Goal: Information Seeking & Learning: Learn about a topic

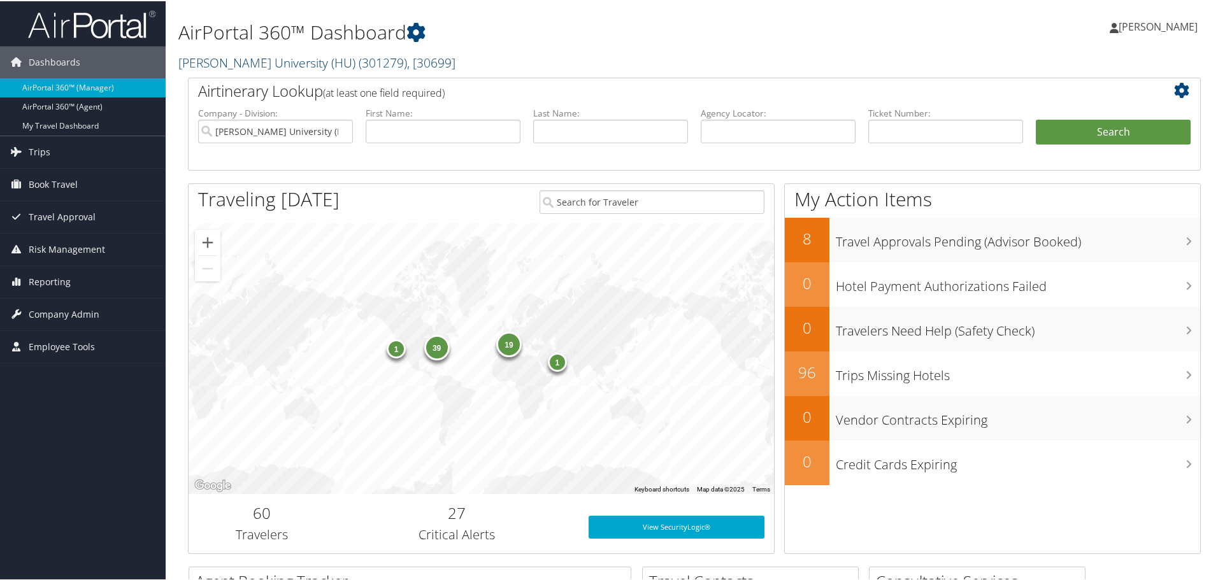
click at [227, 64] on link "[PERSON_NAME] University (HU) ( 301279 ) , [ 30699 ]" at bounding box center [316, 61] width 277 height 17
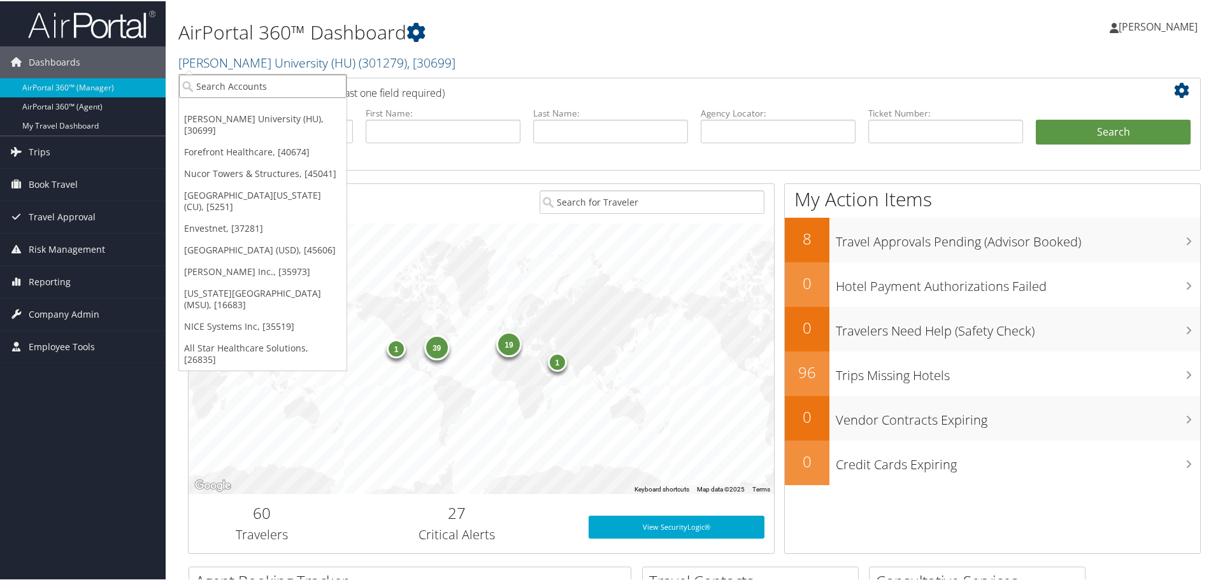
click at [256, 78] on input "search" at bounding box center [262, 85] width 167 height 24
type input "temple"
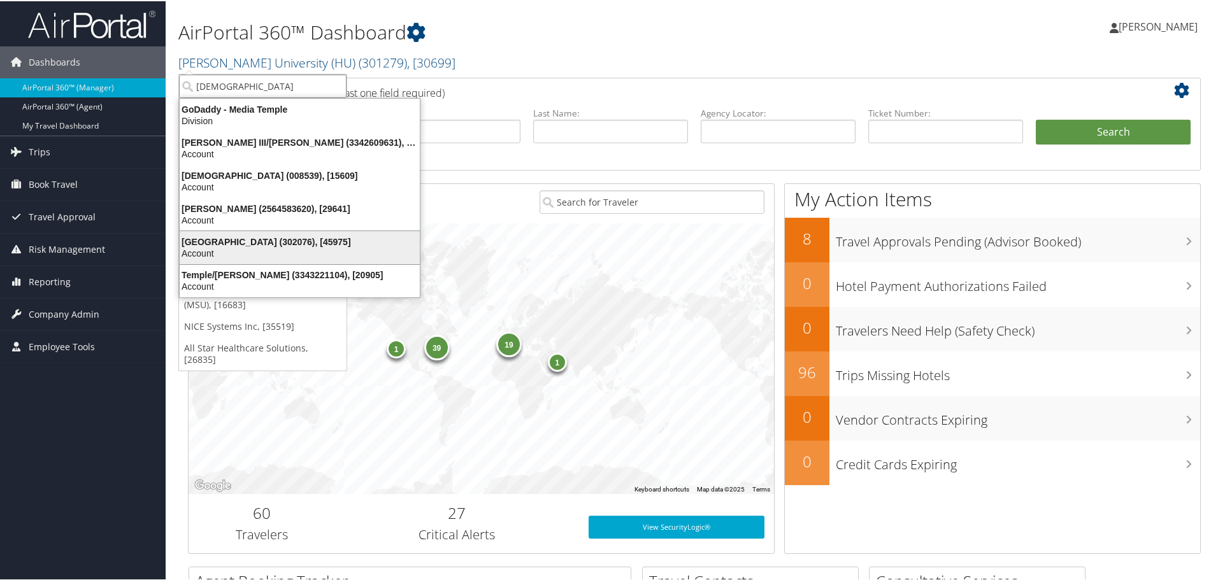
click at [220, 239] on div "Temple University (302076), [45975]" at bounding box center [299, 240] width 255 height 11
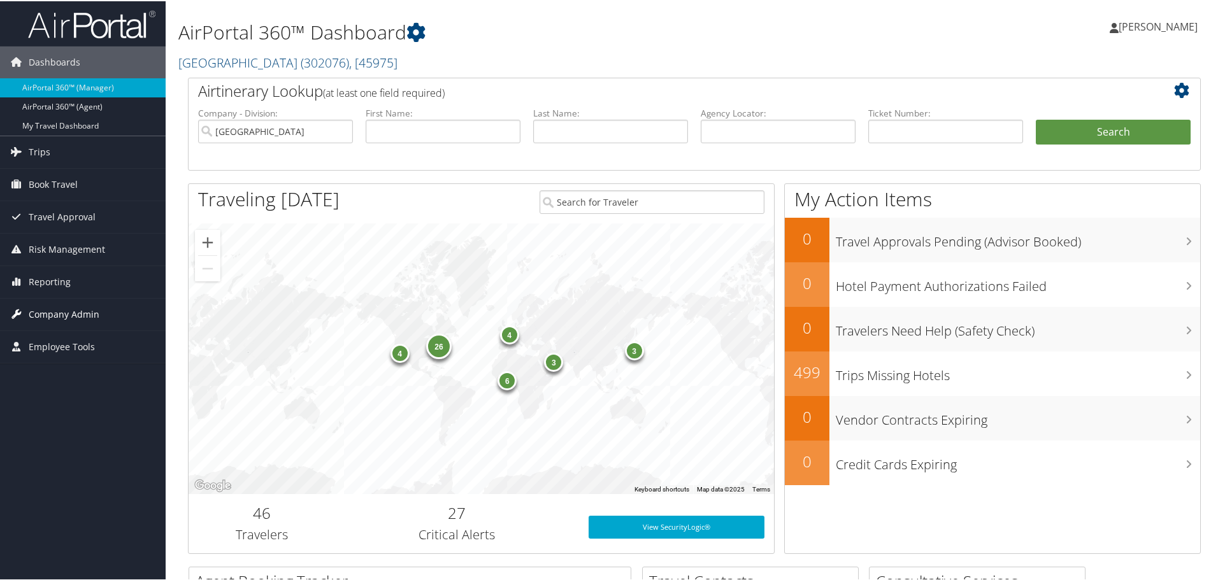
click at [32, 318] on span "Company Admin" at bounding box center [64, 313] width 71 height 32
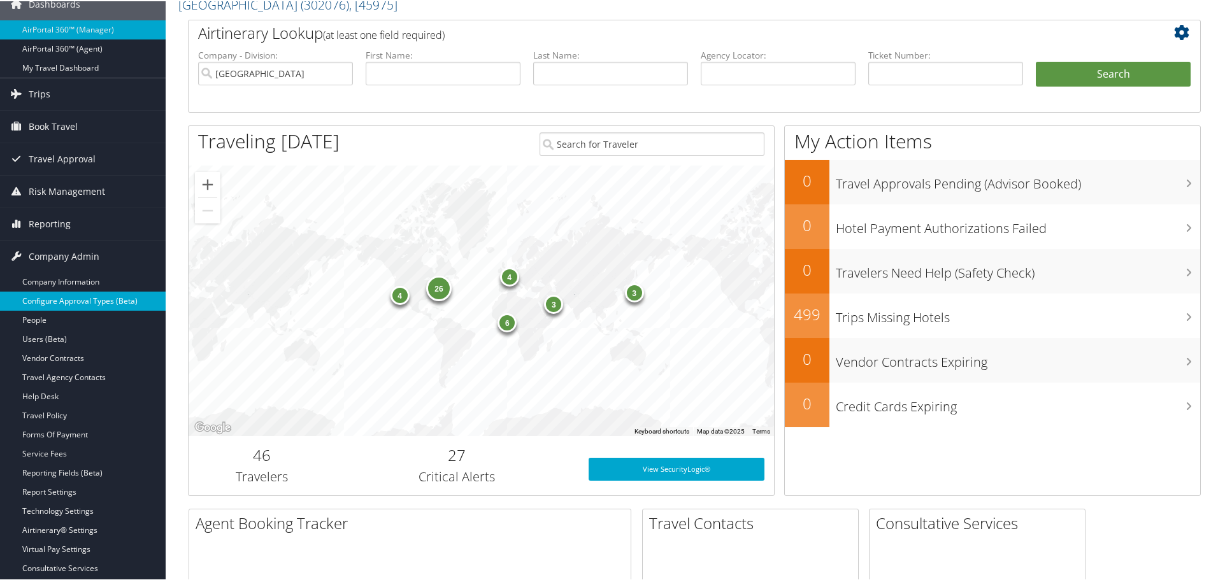
scroll to position [127, 0]
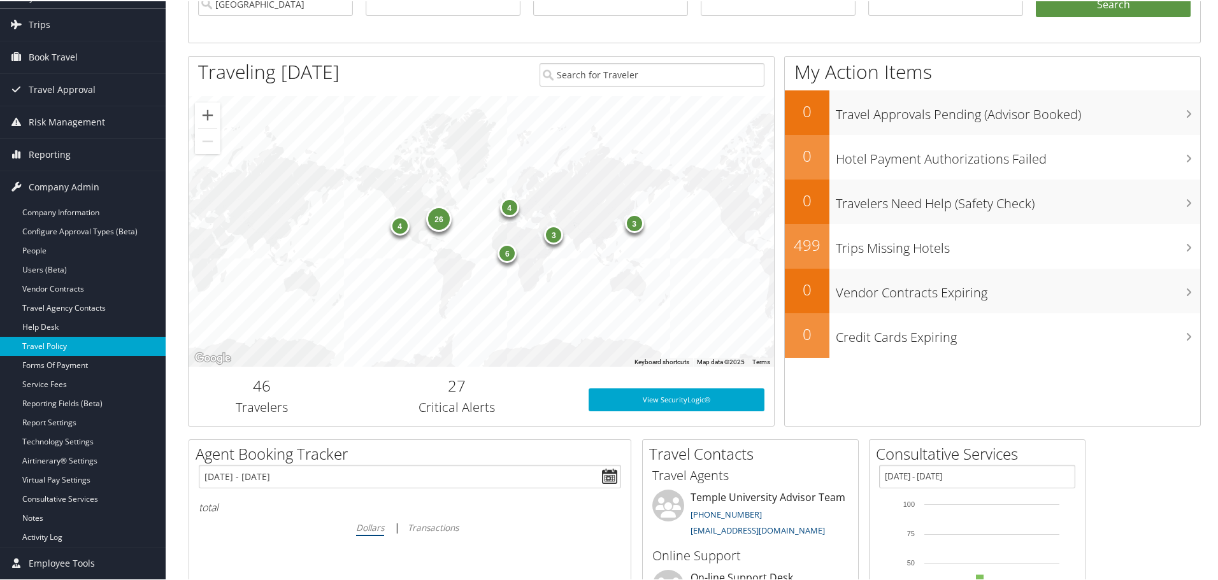
click at [47, 346] on link "Travel Policy" at bounding box center [83, 345] width 166 height 19
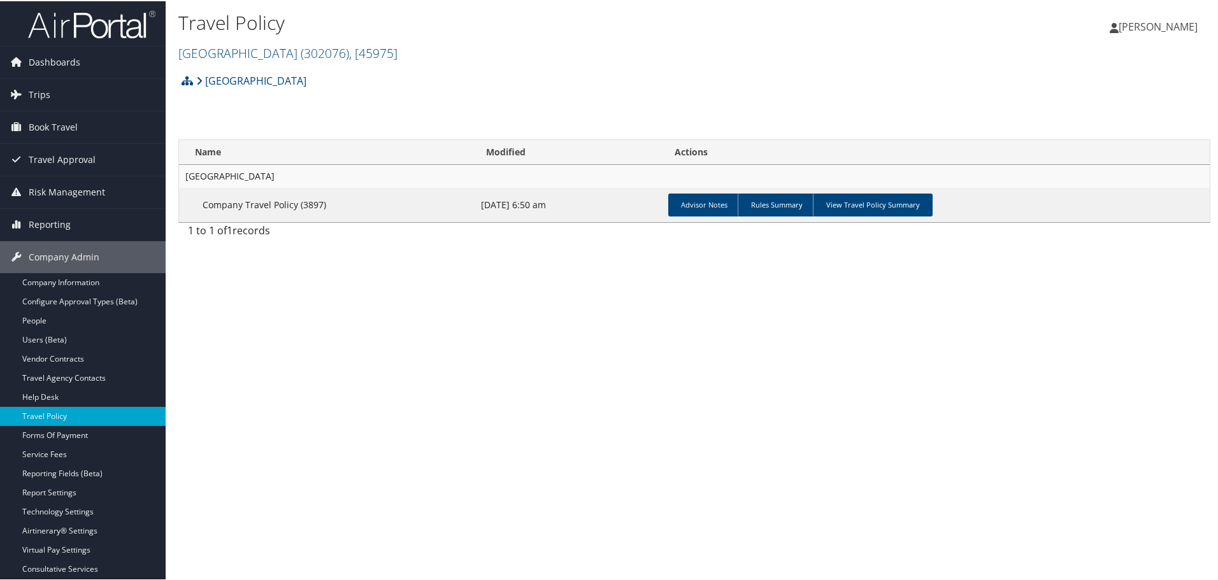
click at [316, 302] on div "Travel Policy Temple University ( 302076 ) , [ 45975 ] Howard University (HU) F…" at bounding box center [694, 290] width 1057 height 580
click at [884, 199] on link "View Travel Policy Summary" at bounding box center [873, 203] width 120 height 23
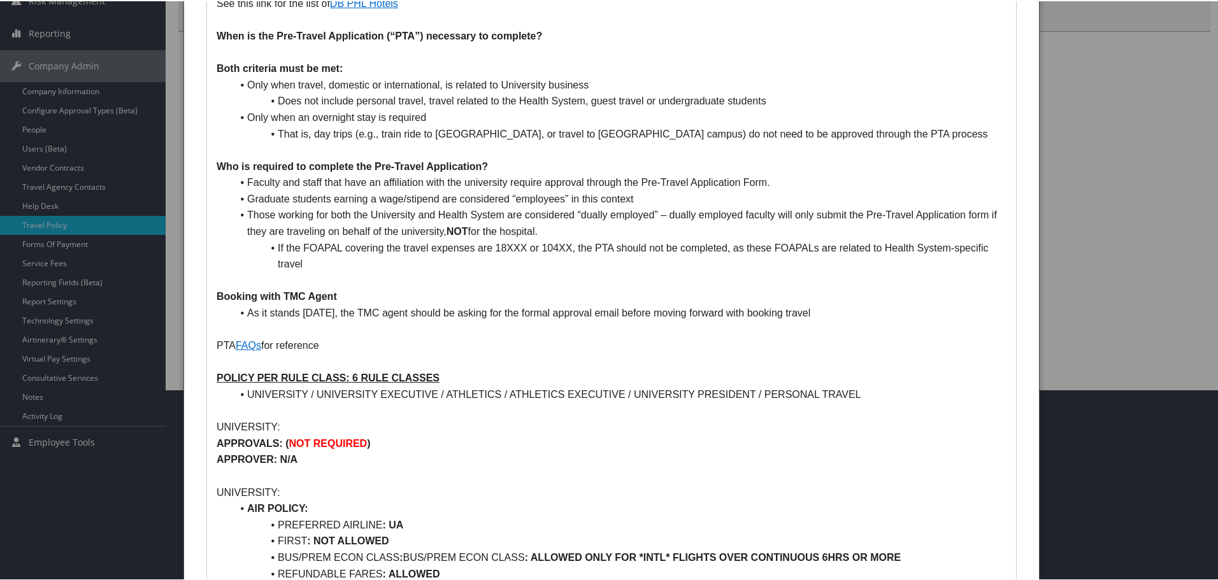
scroll to position [127, 0]
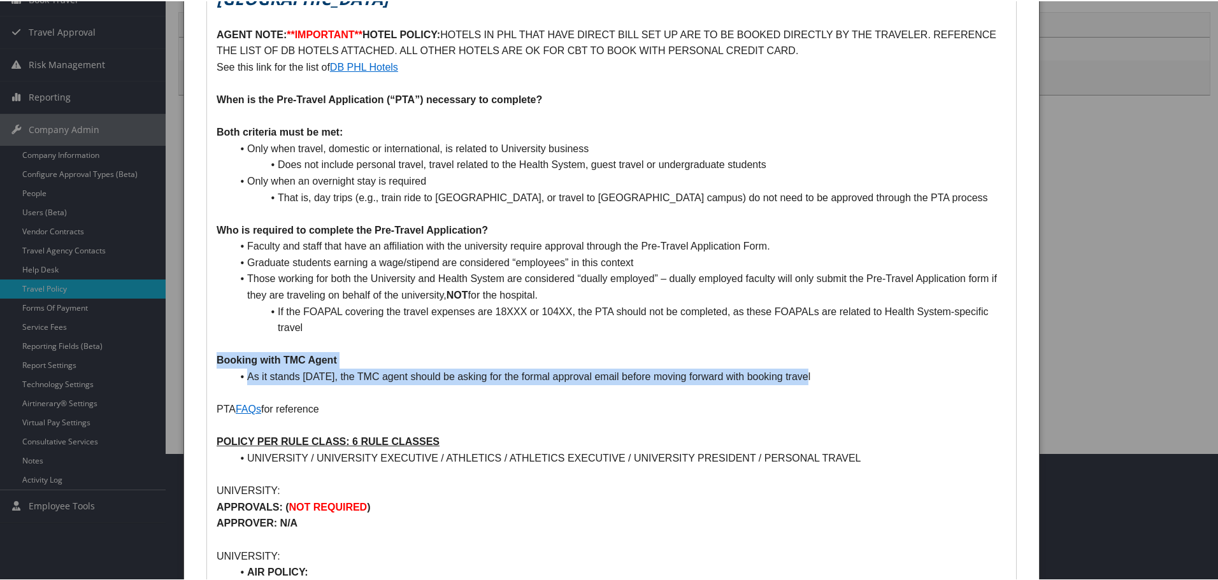
drag, startPoint x: 212, startPoint y: 355, endPoint x: 498, endPoint y: 312, distance: 289.2
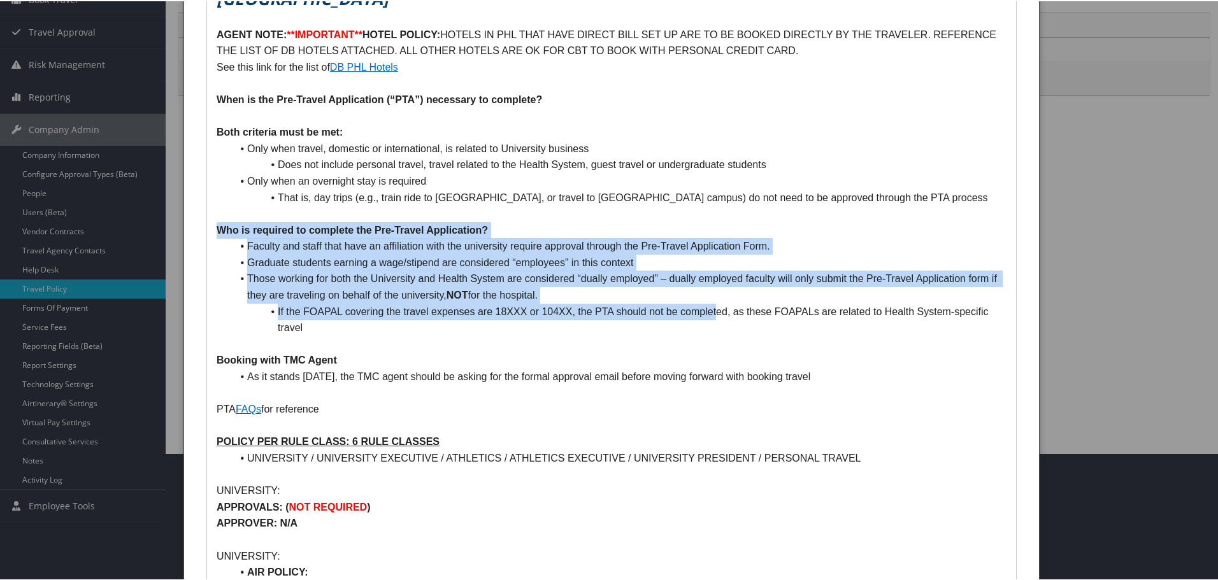
drag, startPoint x: 218, startPoint y: 225, endPoint x: 714, endPoint y: 311, distance: 503.5
click at [388, 273] on li "Those working for both the University and Health System are considered “dually …" at bounding box center [619, 285] width 774 height 32
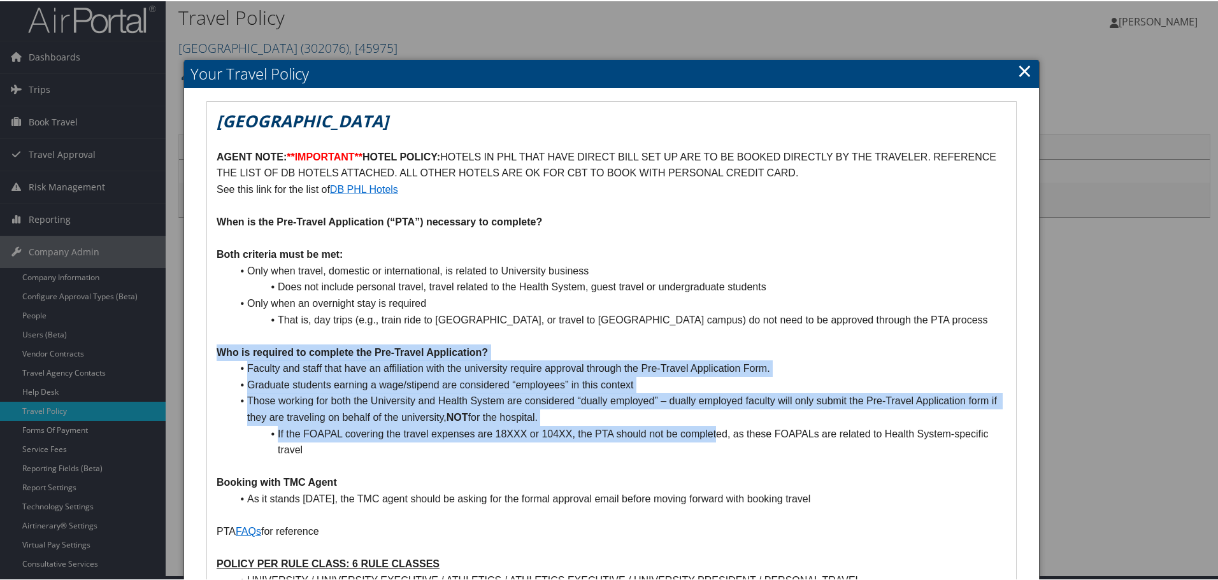
scroll to position [0, 0]
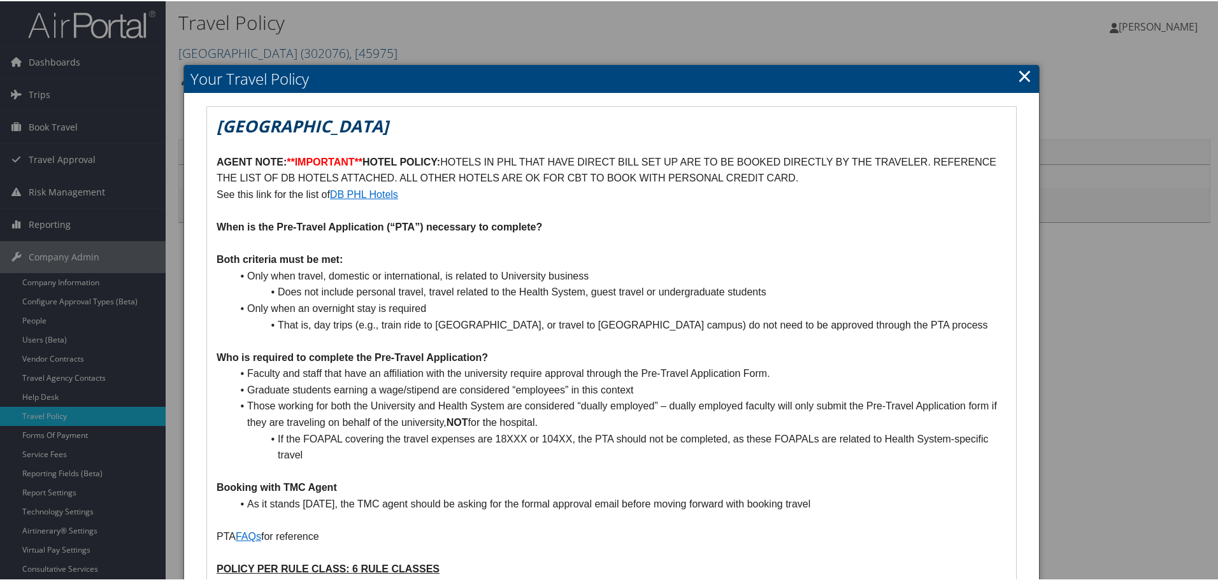
click at [385, 288] on li "Does not include personal travel, travel related to the Health System, guest tr…" at bounding box center [619, 291] width 774 height 17
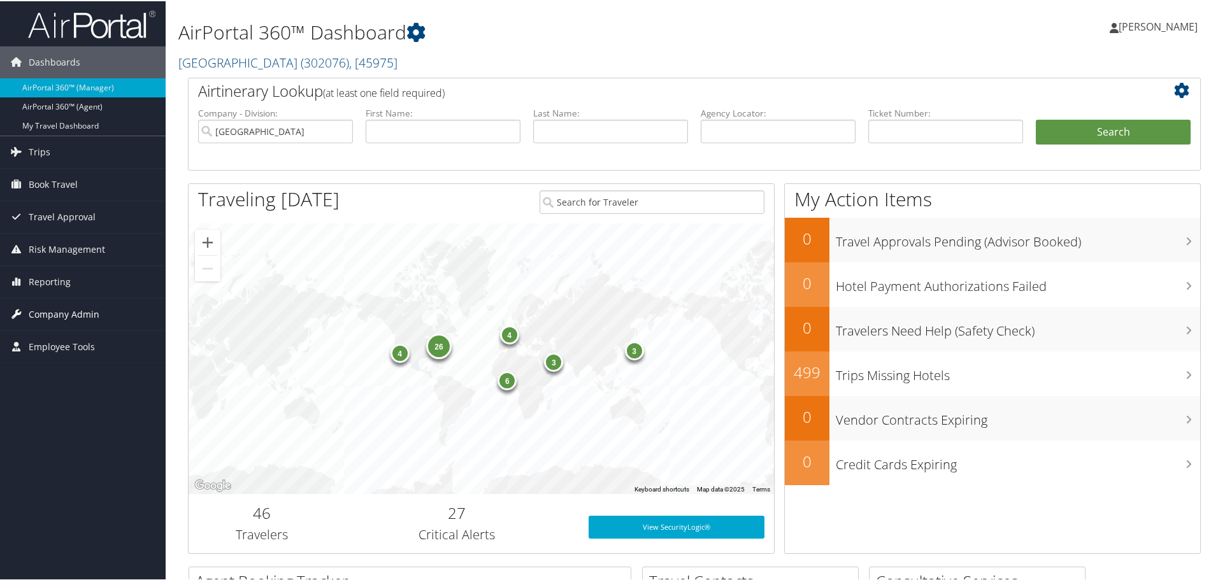
click at [40, 314] on span "Company Admin" at bounding box center [64, 313] width 71 height 32
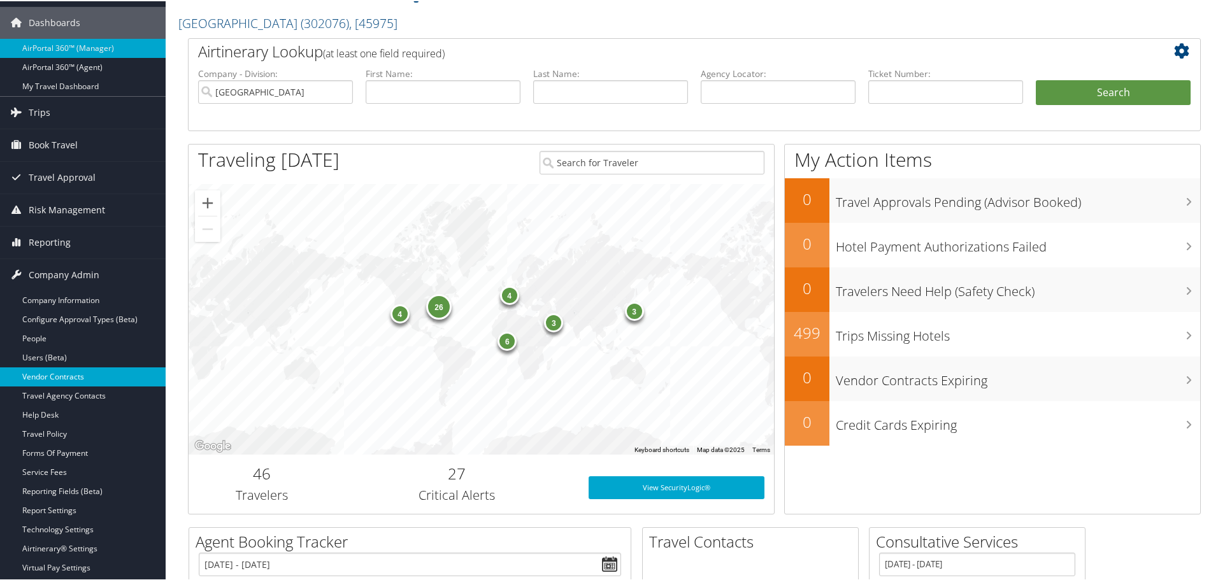
scroll to position [255, 0]
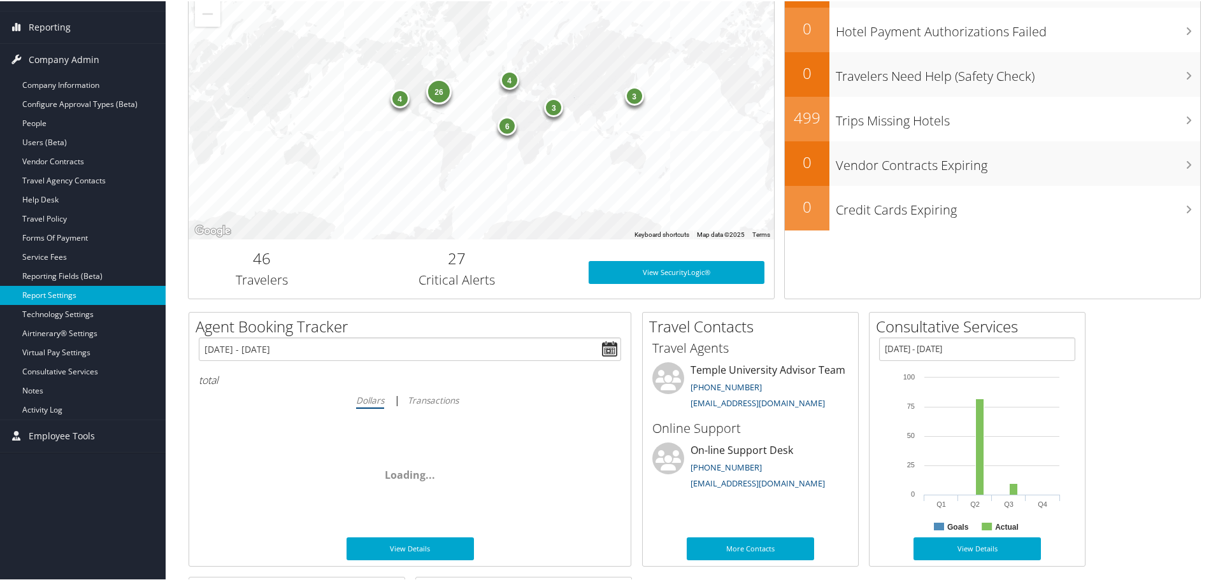
click at [40, 295] on link "Report Settings" at bounding box center [83, 294] width 166 height 19
